Goal: Task Accomplishment & Management: Manage account settings

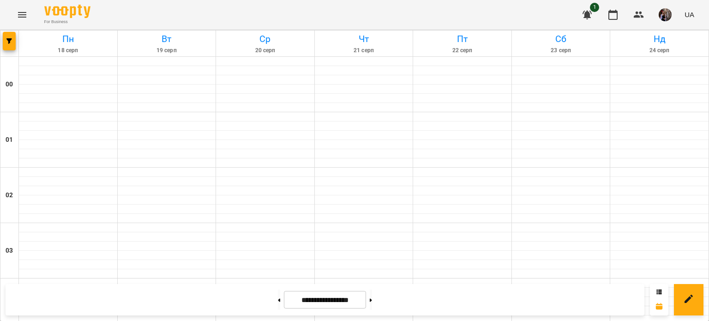
scroll to position [482, 0]
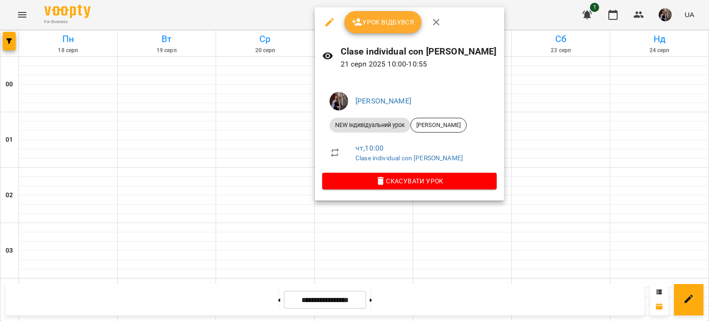
click at [394, 33] on button "Урок відбувся" at bounding box center [383, 22] width 78 height 22
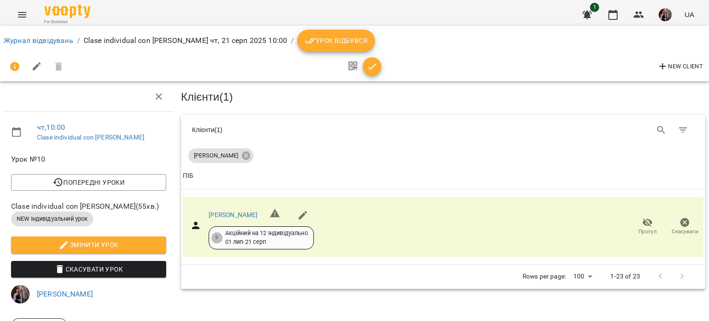
click at [374, 66] on icon "button" at bounding box center [371, 66] width 11 height 11
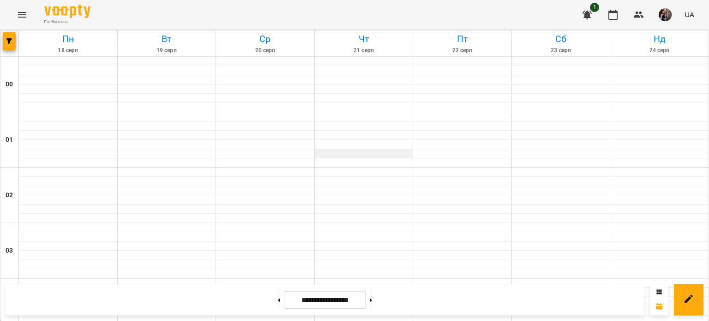
scroll to position [435, 0]
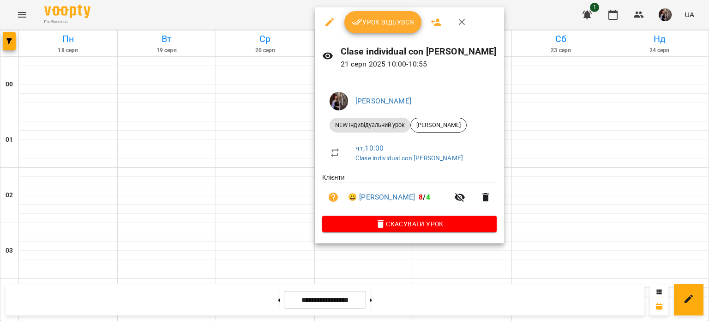
click at [383, 27] on span "Урок відбувся" at bounding box center [383, 22] width 63 height 11
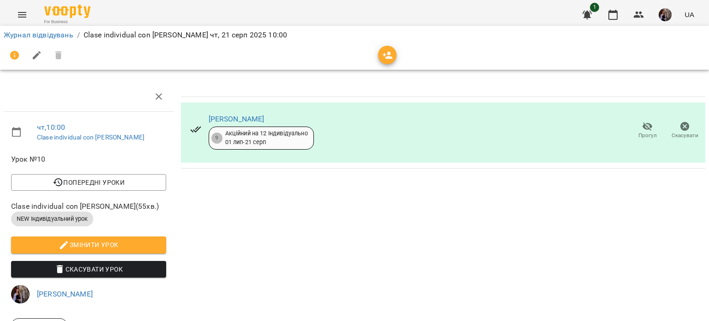
click at [382, 51] on icon "button" at bounding box center [387, 55] width 11 height 11
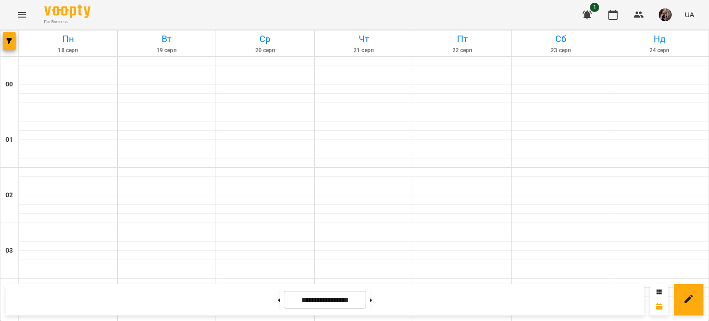
scroll to position [818, 0]
click at [278, 294] on button at bounding box center [279, 299] width 2 height 20
click at [278, 300] on button at bounding box center [279, 299] width 2 height 20
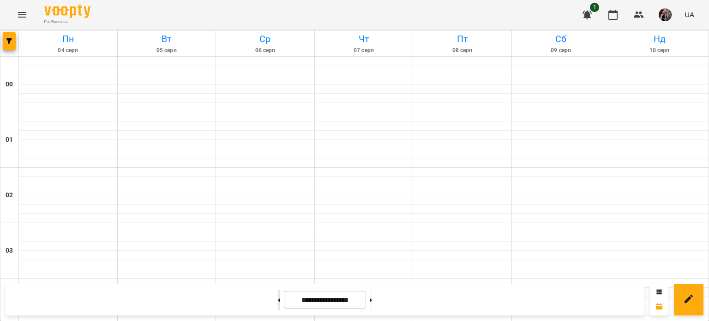
click at [278, 301] on button at bounding box center [279, 299] width 2 height 20
type input "**********"
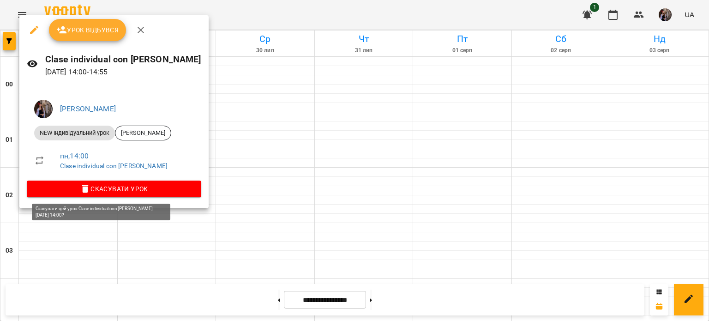
click at [144, 190] on span "Скасувати Урок" at bounding box center [114, 188] width 160 height 11
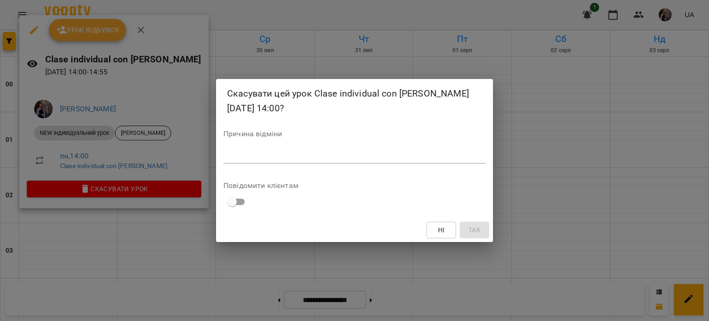
click at [283, 157] on textarea at bounding box center [354, 155] width 262 height 9
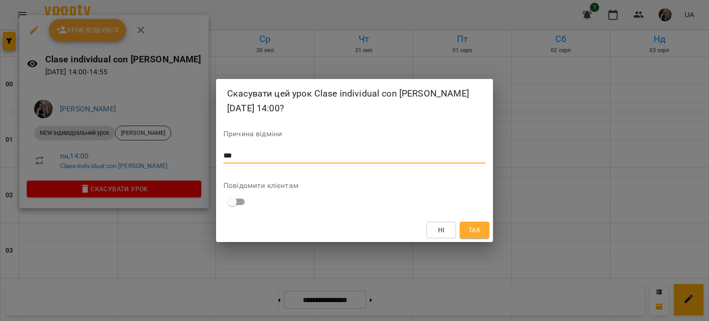
type textarea "***"
click at [474, 224] on span "Так" at bounding box center [474, 229] width 12 height 11
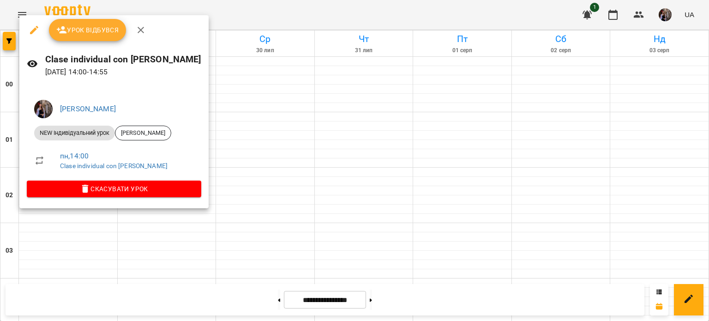
click at [454, 218] on div at bounding box center [354, 160] width 709 height 321
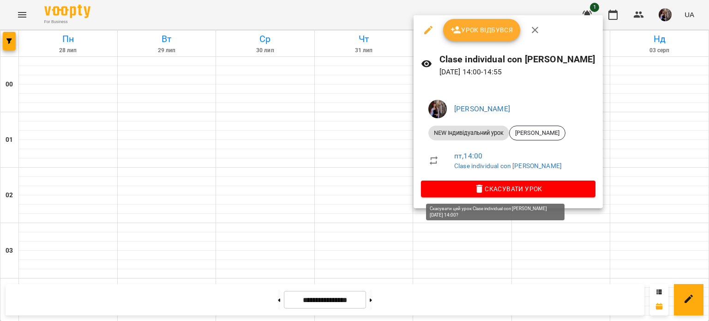
click at [447, 187] on span "Скасувати Урок" at bounding box center [508, 188] width 160 height 11
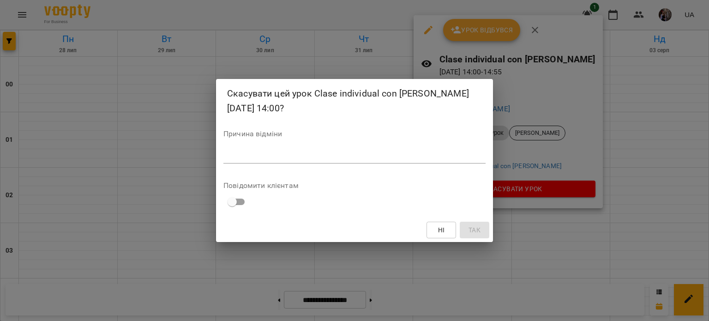
click at [396, 157] on textarea at bounding box center [354, 155] width 262 height 9
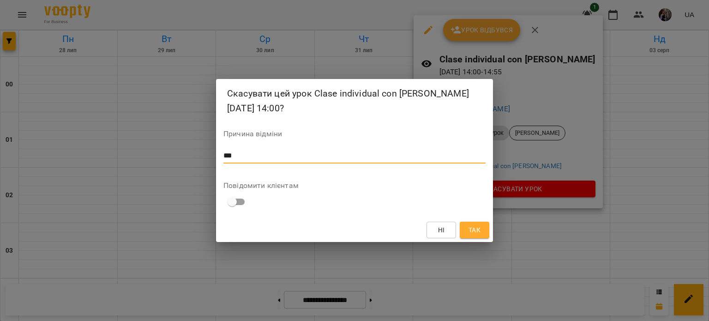
type textarea "***"
click at [468, 229] on span "Так" at bounding box center [474, 229] width 12 height 11
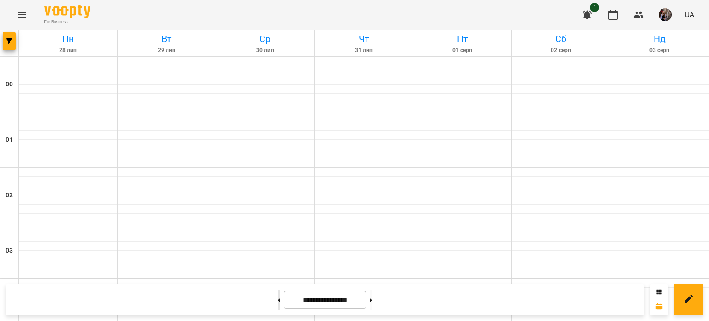
click at [278, 301] on button at bounding box center [279, 299] width 2 height 20
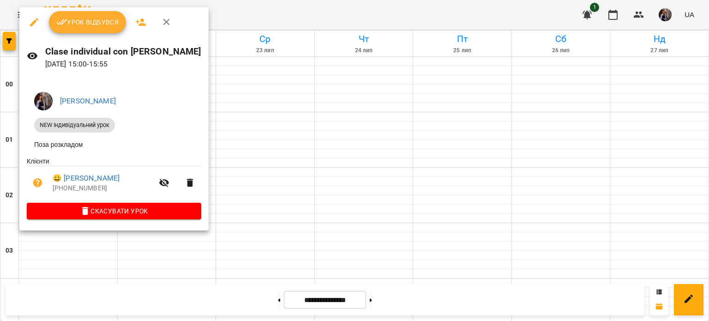
click at [335, 267] on div at bounding box center [354, 160] width 709 height 321
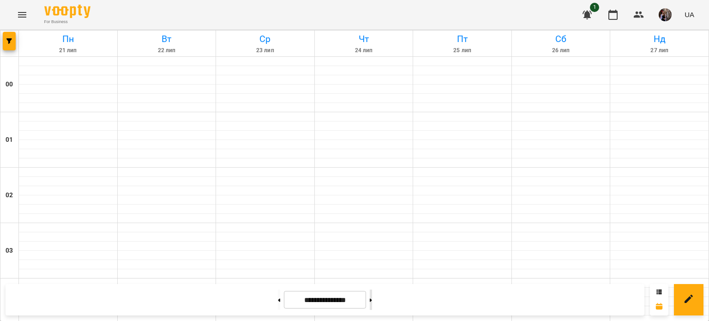
click at [372, 296] on button at bounding box center [371, 299] width 2 height 20
click at [372, 303] on button at bounding box center [371, 299] width 2 height 20
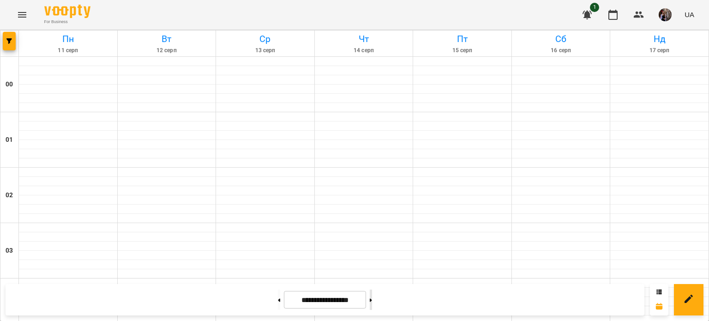
click at [372, 299] on button at bounding box center [371, 299] width 2 height 20
type input "**********"
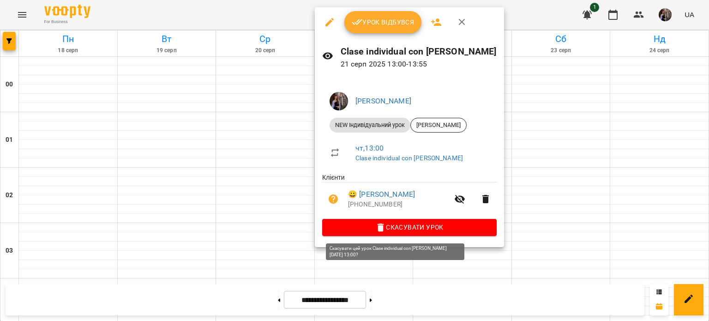
click at [349, 226] on span "Скасувати Урок" at bounding box center [409, 226] width 160 height 11
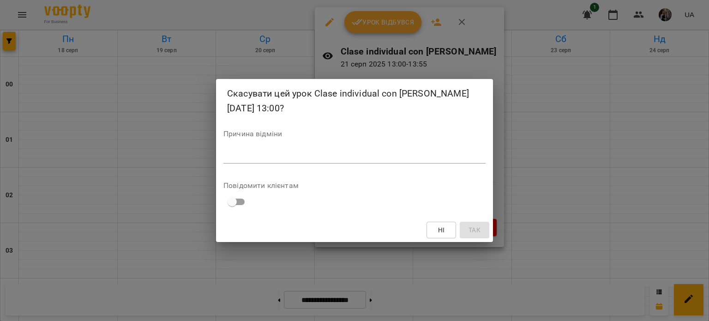
click at [317, 149] on div "*" at bounding box center [354, 156] width 262 height 15
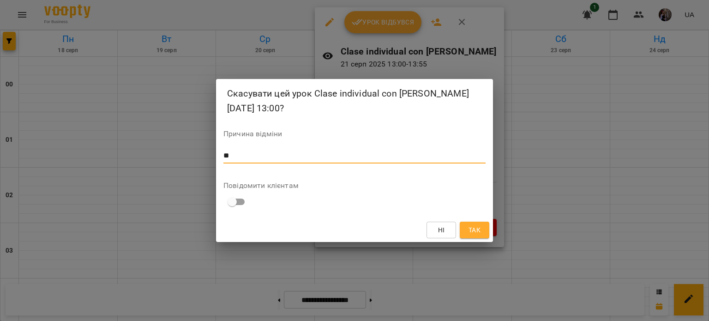
type textarea "**"
click at [467, 228] on span "Так" at bounding box center [474, 229] width 15 height 11
